Goal: Task Accomplishment & Management: Complete application form

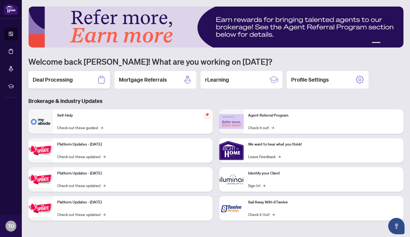
click at [68, 82] on h2 "Deal Processing" at bounding box center [53, 80] width 40 height 8
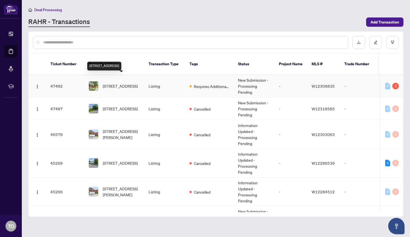
click at [125, 83] on span "[STREET_ADDRESS]" at bounding box center [120, 86] width 35 height 6
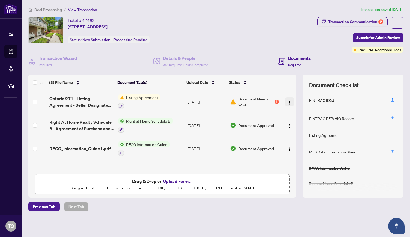
click at [289, 100] on img "button" at bounding box center [289, 102] width 4 height 4
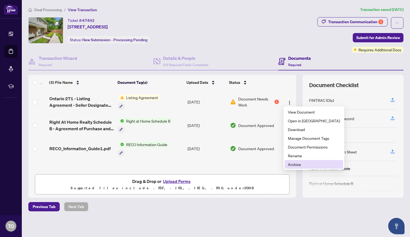
click at [302, 162] on span "Archive" at bounding box center [314, 164] width 52 height 6
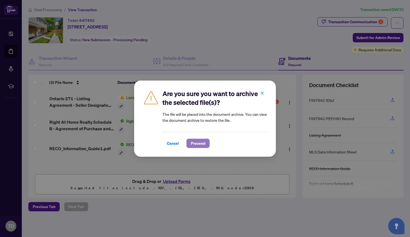
click at [198, 144] on span "Proceed" at bounding box center [198, 143] width 14 height 9
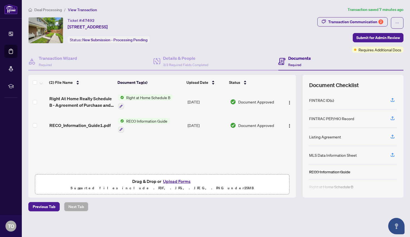
click at [181, 181] on button "Upload Forms" at bounding box center [176, 180] width 31 height 7
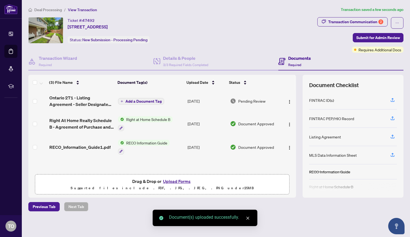
click at [183, 181] on button "Upload Forms" at bounding box center [176, 180] width 31 height 7
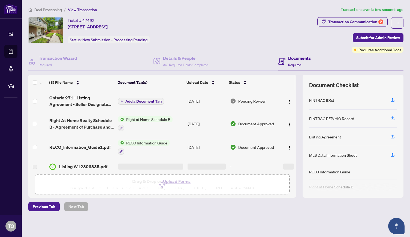
click at [147, 101] on span "Add a Document Tag" at bounding box center [143, 101] width 36 height 4
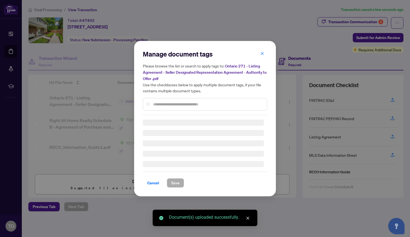
click at [168, 104] on div "Manage document tags Please browse the list or search to apply tags to: Ontario…" at bounding box center [205, 119] width 124 height 138
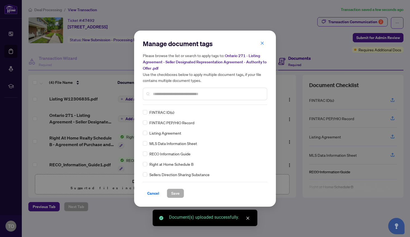
click at [168, 92] on input "text" at bounding box center [208, 94] width 110 height 6
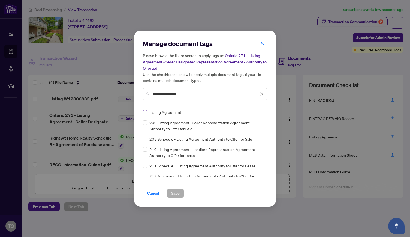
type input "**********"
click at [177, 191] on span "Save" at bounding box center [175, 193] width 8 height 9
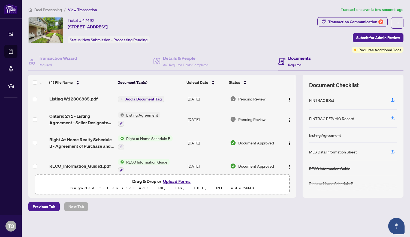
click at [137, 113] on span "Listing Agreement" at bounding box center [142, 115] width 36 height 6
click at [140, 97] on span "Add a Document Tag" at bounding box center [143, 99] width 36 height 4
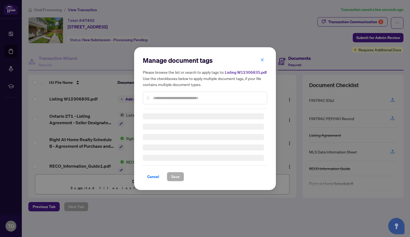
click at [158, 99] on div "Manage document tags Please browse the list or search to apply tags to: Listing…" at bounding box center [205, 118] width 124 height 125
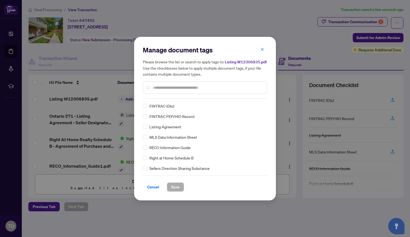
click at [160, 85] on input "text" at bounding box center [208, 87] width 110 height 6
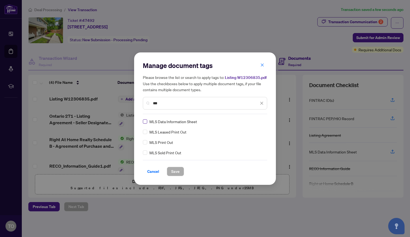
type input "***"
click at [146, 124] on label at bounding box center [145, 121] width 4 height 6
click at [180, 171] on button "Save" at bounding box center [175, 170] width 17 height 9
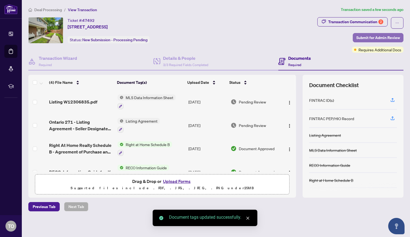
click at [378, 38] on span "Submit for Admin Review" at bounding box center [378, 37] width 44 height 9
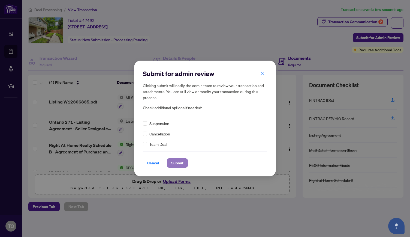
click at [185, 162] on button "Submit" at bounding box center [177, 162] width 21 height 9
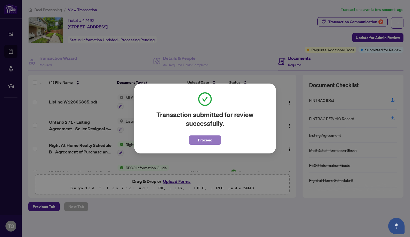
click at [212, 140] on span "Proceed" at bounding box center [205, 139] width 14 height 9
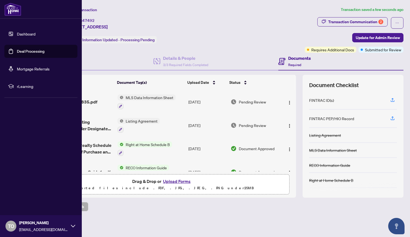
click at [17, 34] on link "Dashboard" at bounding box center [26, 33] width 19 height 5
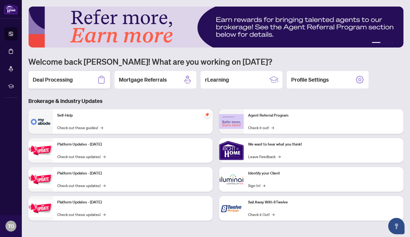
click at [67, 78] on h2 "Deal Processing" at bounding box center [53, 80] width 40 height 8
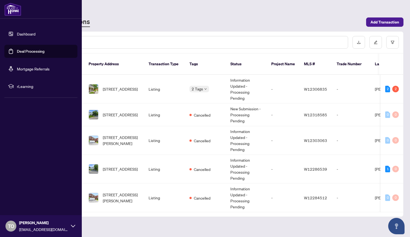
click at [17, 35] on link "Dashboard" at bounding box center [26, 33] width 19 height 5
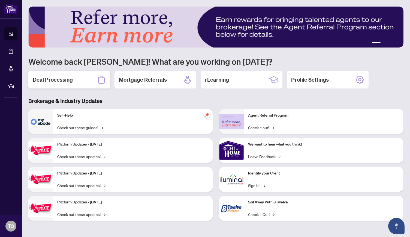
click at [72, 79] on h2 "Deal Processing" at bounding box center [53, 80] width 40 height 8
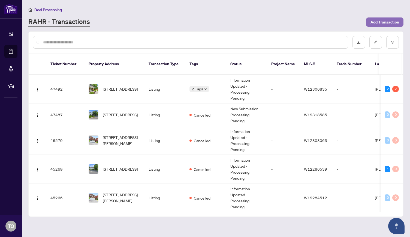
click at [403, 22] on button "Add Transaction" at bounding box center [384, 21] width 37 height 9
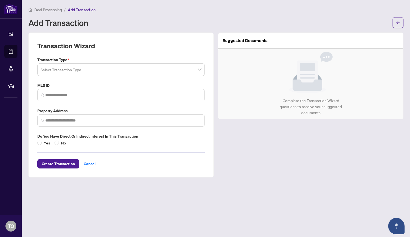
click at [142, 69] on input "search" at bounding box center [119, 70] width 156 height 12
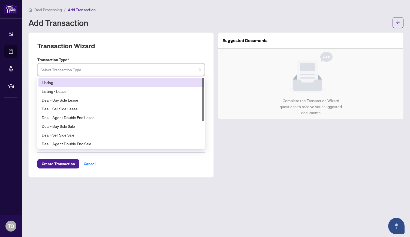
click at [114, 82] on div "Listing" at bounding box center [121, 82] width 159 height 6
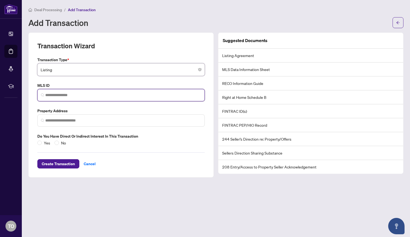
click at [94, 96] on input "search" at bounding box center [123, 95] width 156 height 6
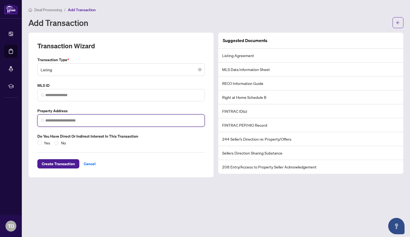
click at [87, 120] on input "search" at bounding box center [123, 120] width 156 height 6
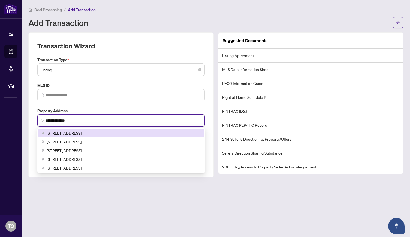
click at [88, 128] on div "[STREET_ADDRESS]" at bounding box center [120, 132] width 165 height 9
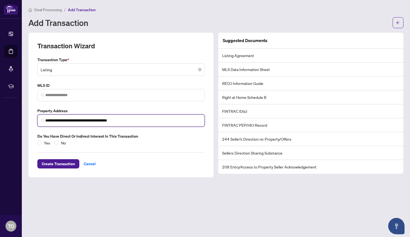
type input "**********"
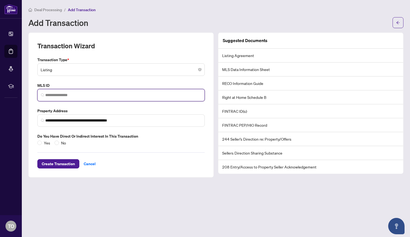
click at [77, 96] on input "search" at bounding box center [123, 95] width 156 height 6
paste input "*********"
type input "*********"
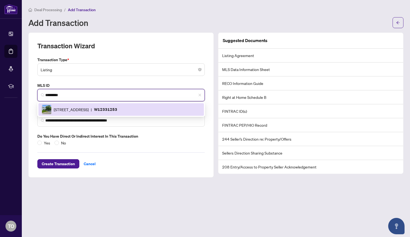
click at [114, 112] on div "[STREET_ADDRESS] | W12331253" at bounding box center [121, 109] width 159 height 10
type input "**********"
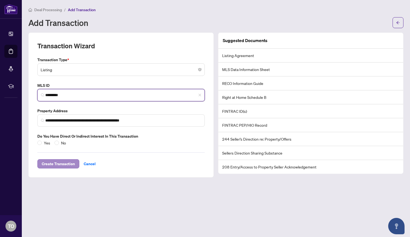
type input "*********"
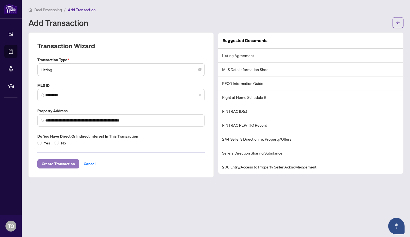
click at [66, 163] on span "Create Transaction" at bounding box center [58, 163] width 33 height 9
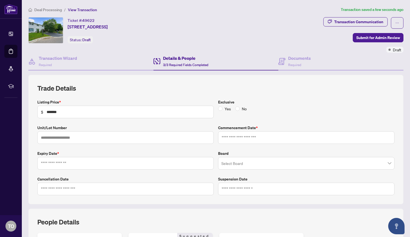
type input "**********"
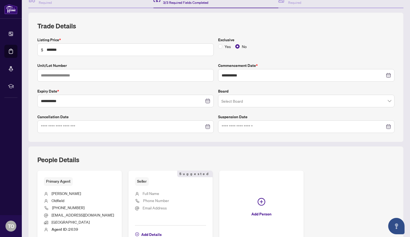
scroll to position [63, 0]
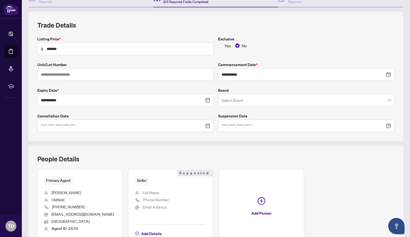
click at [306, 99] on input "search" at bounding box center [303, 101] width 165 height 12
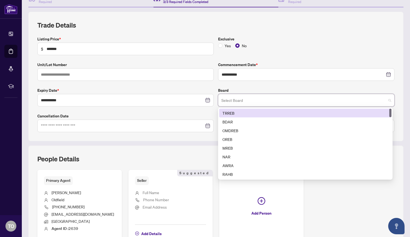
click at [286, 112] on div "TRREB" at bounding box center [305, 113] width 166 height 6
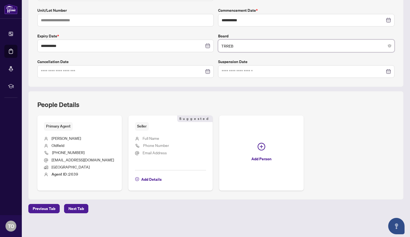
scroll to position [0, 0]
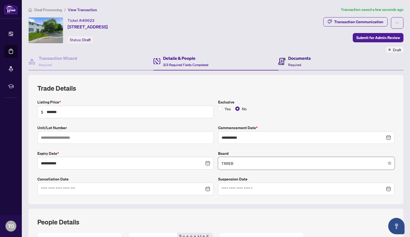
click at [298, 57] on h4 "Documents" at bounding box center [299, 58] width 23 height 7
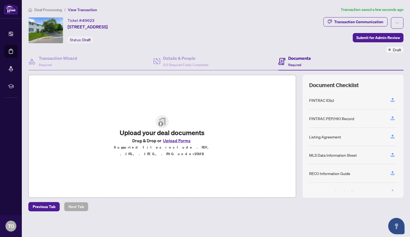
click at [181, 143] on button "Upload Forms" at bounding box center [176, 140] width 31 height 7
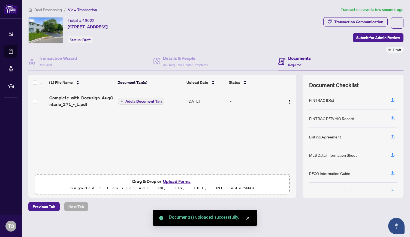
click at [182, 180] on button "Upload Forms" at bounding box center [176, 180] width 31 height 7
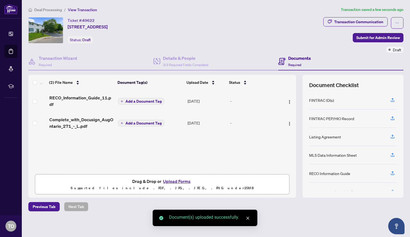
click at [180, 181] on button "Upload Forms" at bounding box center [176, 180] width 31 height 7
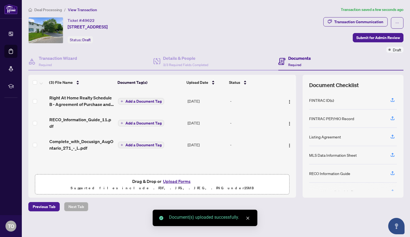
click at [147, 99] on span "Add a Document Tag" at bounding box center [143, 101] width 36 height 4
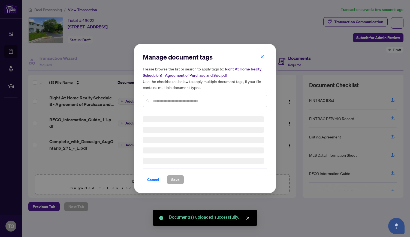
click at [181, 99] on div "Manage document tags Please browse the list or search to apply tags to: Right A…" at bounding box center [205, 82] width 124 height 59
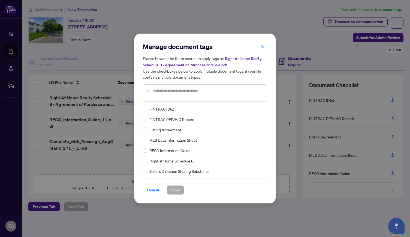
click at [181, 93] on input "text" at bounding box center [208, 90] width 110 height 6
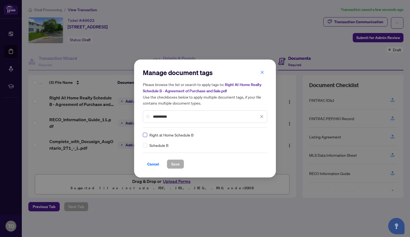
type input "**********"
click at [145, 137] on label at bounding box center [145, 135] width 4 height 6
click at [177, 162] on span "Save" at bounding box center [175, 163] width 8 height 9
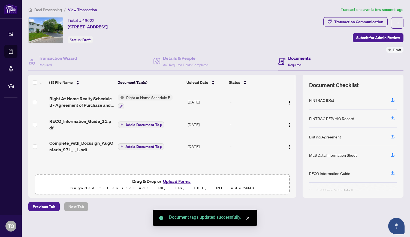
click at [146, 123] on span "Add a Document Tag" at bounding box center [143, 125] width 36 height 4
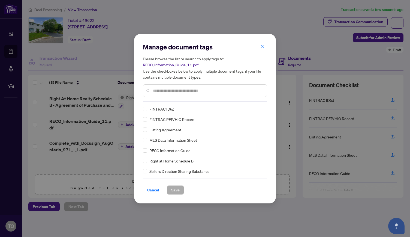
click at [158, 91] on input "text" at bounding box center [208, 90] width 110 height 6
type input "****"
click at [178, 188] on span "Save" at bounding box center [175, 189] width 8 height 9
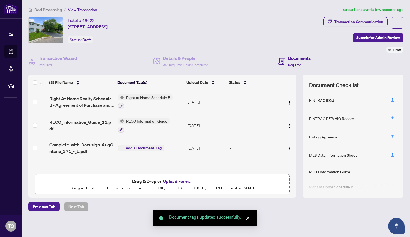
click at [156, 147] on span "Add a Document Tag" at bounding box center [143, 148] width 36 height 4
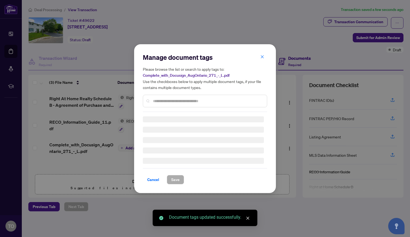
click at [165, 98] on div "Manage document tags Please browse the list or search to apply tags to: Complet…" at bounding box center [205, 82] width 124 height 59
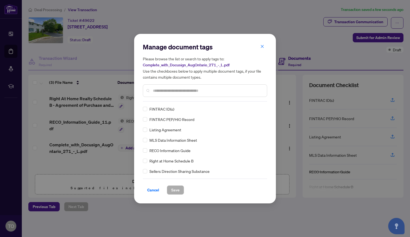
click at [166, 93] on input "text" at bounding box center [208, 90] width 110 height 6
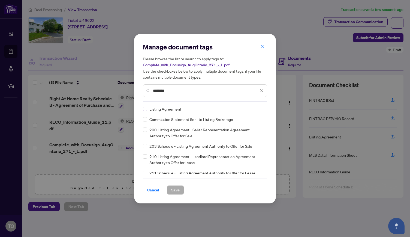
type input "*******"
click at [177, 189] on span "Save" at bounding box center [175, 189] width 8 height 9
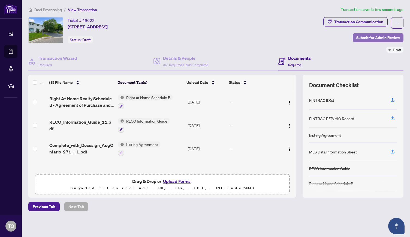
click at [379, 36] on span "Submit for Admin Review" at bounding box center [378, 37] width 44 height 9
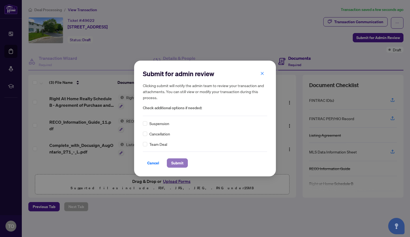
click at [175, 165] on span "Submit" at bounding box center [177, 162] width 12 height 9
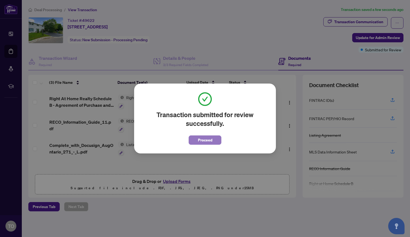
click at [207, 136] on span "Proceed" at bounding box center [205, 139] width 14 height 9
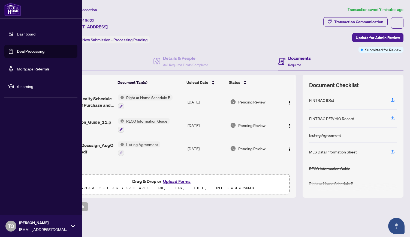
click at [17, 34] on link "Dashboard" at bounding box center [26, 33] width 19 height 5
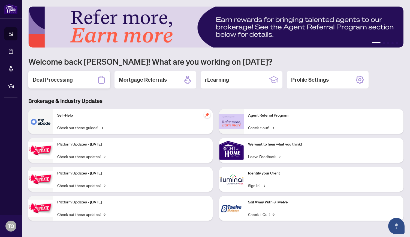
click at [87, 78] on div "Deal Processing" at bounding box center [69, 79] width 82 height 17
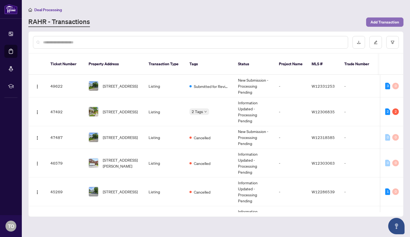
click at [388, 20] on span "Add Transaction" at bounding box center [384, 22] width 29 height 9
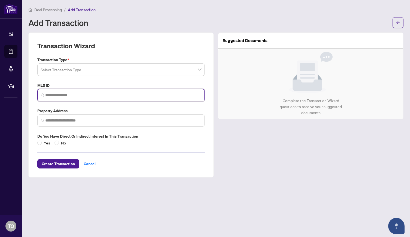
paste input "*********"
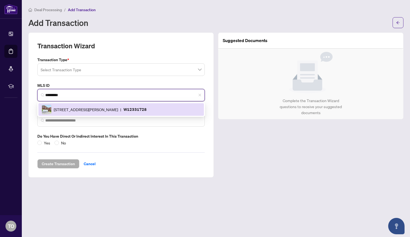
type input "*********"
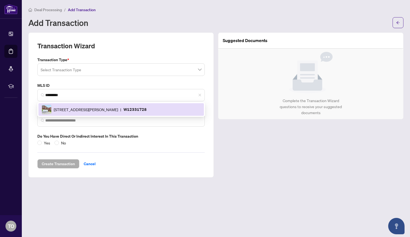
click at [84, 71] on input "search" at bounding box center [119, 70] width 156 height 12
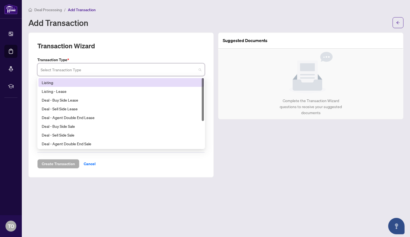
click at [75, 82] on div "Listing" at bounding box center [121, 82] width 159 height 6
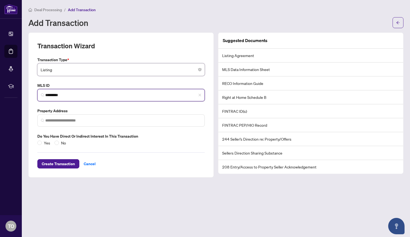
click at [84, 92] on input "*********" at bounding box center [123, 95] width 156 height 6
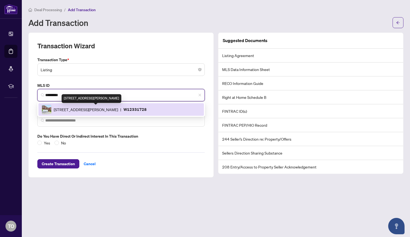
click at [90, 106] on span "[STREET_ADDRESS][PERSON_NAME]" at bounding box center [86, 109] width 64 height 6
type input "**********"
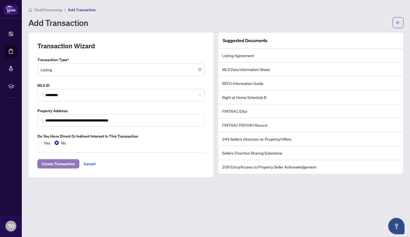
click at [62, 164] on span "Create Transaction" at bounding box center [58, 163] width 33 height 9
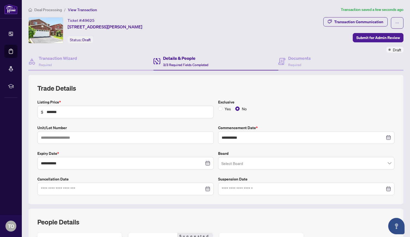
click at [292, 166] on input "search" at bounding box center [303, 164] width 165 height 12
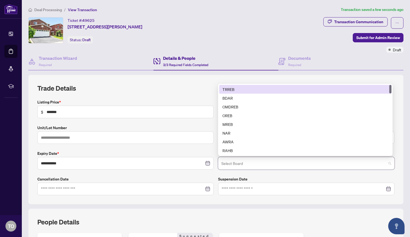
click at [235, 89] on div "TRREB" at bounding box center [305, 89] width 166 height 6
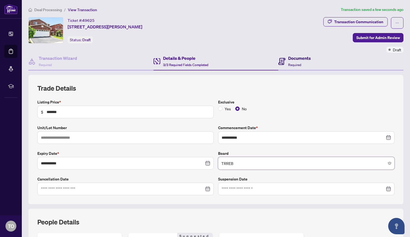
click at [297, 60] on h4 "Documents" at bounding box center [299, 58] width 23 height 7
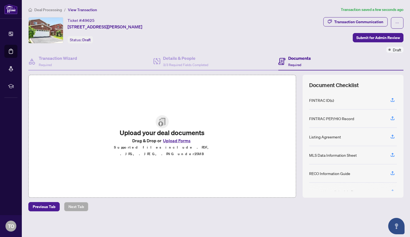
click at [184, 143] on button "Upload Forms" at bounding box center [176, 140] width 31 height 7
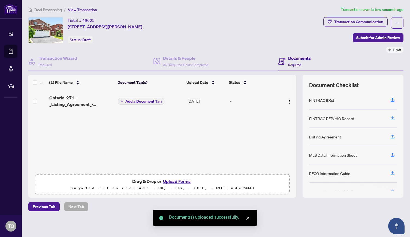
click at [146, 100] on span "Add a Document Tag" at bounding box center [143, 101] width 36 height 4
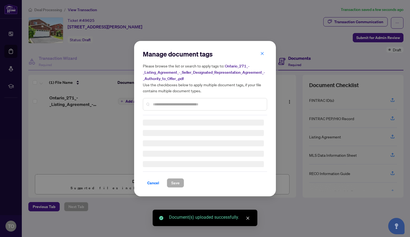
click at [167, 103] on div "Manage document tags Please browse the list or search to apply tags to: Ontario…" at bounding box center [205, 82] width 124 height 65
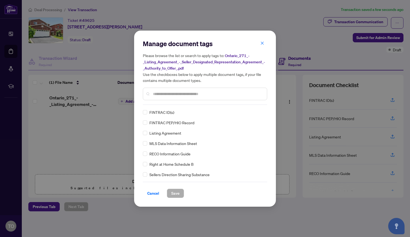
click at [174, 86] on div "Please browse the list or search to apply tags to: Ontario_271_-_Listing_Agreem…" at bounding box center [205, 76] width 124 height 48
click at [175, 91] on input "text" at bounding box center [208, 94] width 110 height 6
type input "*"
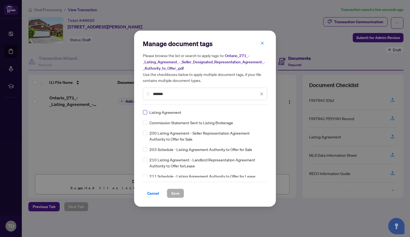
type input "*******"
click at [177, 194] on span "Save" at bounding box center [175, 193] width 8 height 9
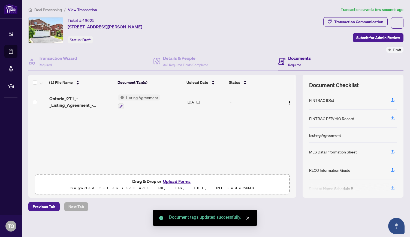
click at [173, 178] on button "Upload Forms" at bounding box center [176, 180] width 31 height 7
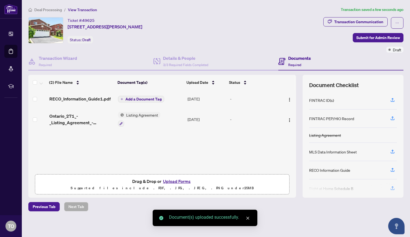
click at [182, 181] on button "Upload Forms" at bounding box center [176, 180] width 31 height 7
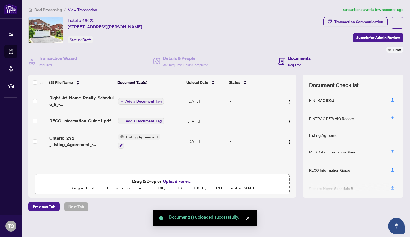
click at [140, 101] on span "Add a Document Tag" at bounding box center [143, 101] width 36 height 4
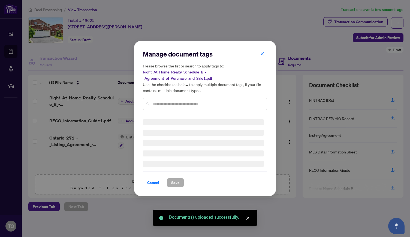
click at [157, 103] on div "Manage document tags Please browse the list or search to apply tags to: Right_A…" at bounding box center [205, 82] width 124 height 65
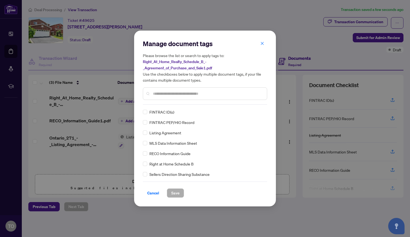
click at [158, 92] on input "text" at bounding box center [208, 93] width 110 height 6
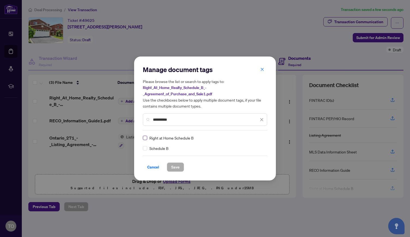
type input "**********"
click at [176, 166] on span "Save" at bounding box center [175, 166] width 8 height 9
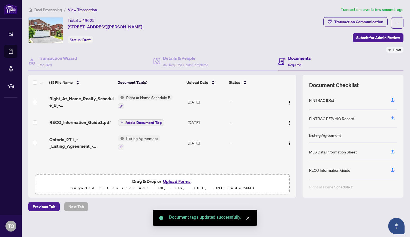
click at [141, 122] on span "Add a Document Tag" at bounding box center [143, 122] width 36 height 4
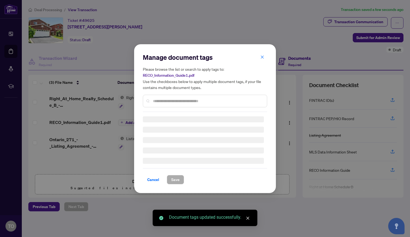
click at [159, 101] on div "Manage document tags Please browse the list or search to apply tags to: RECO_In…" at bounding box center [205, 82] width 124 height 59
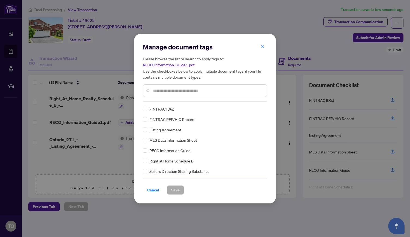
click at [162, 90] on input "text" at bounding box center [208, 90] width 110 height 6
type input "****"
click at [177, 190] on span "Save" at bounding box center [175, 189] width 8 height 9
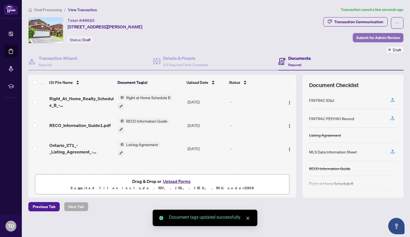
click at [380, 37] on span "Submit for Admin Review" at bounding box center [378, 37] width 44 height 9
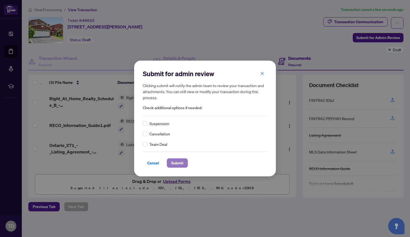
click at [183, 160] on span "Submit" at bounding box center [177, 162] width 12 height 9
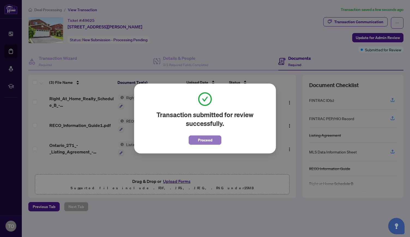
click at [211, 143] on span "Proceed" at bounding box center [205, 139] width 14 height 9
